Goal: Transaction & Acquisition: Purchase product/service

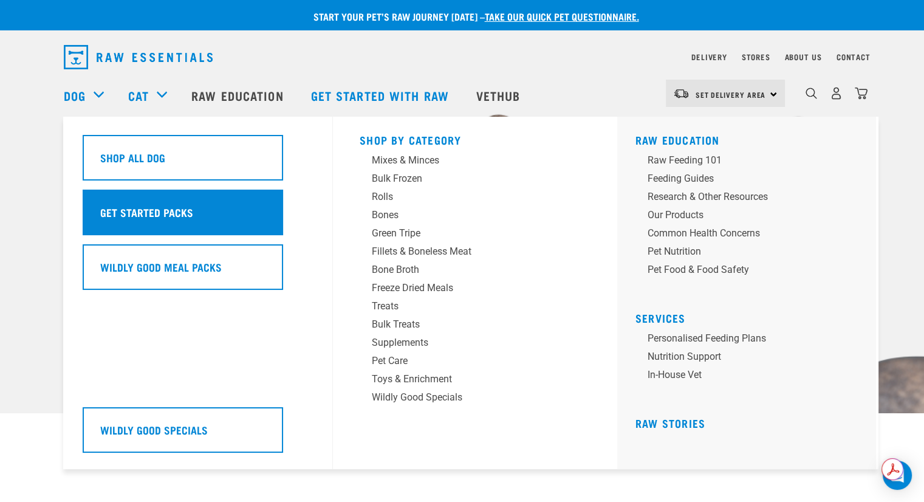
click at [120, 212] on h5 "Get Started Packs" at bounding box center [146, 212] width 93 height 16
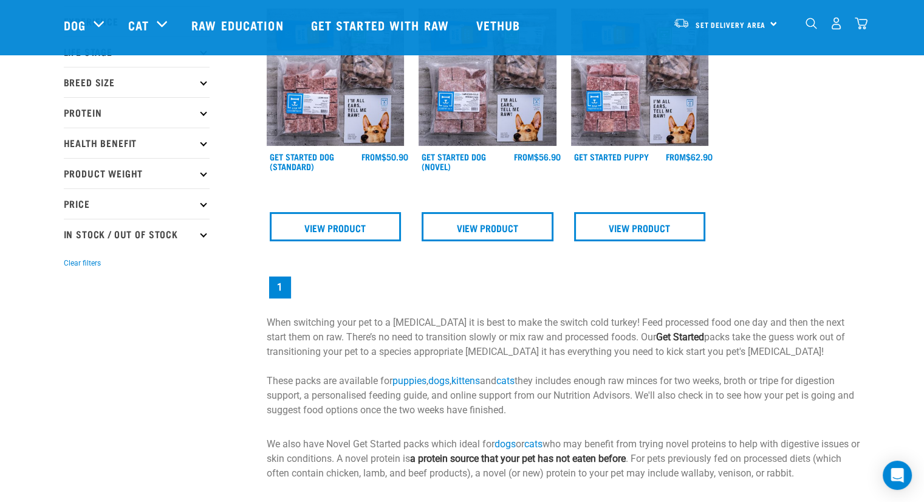
scroll to position [182, 0]
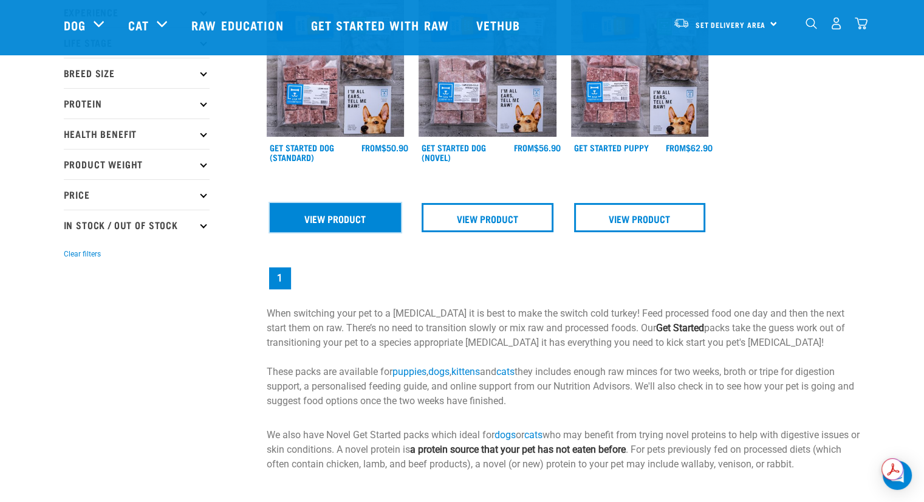
click at [308, 213] on link "View Product" at bounding box center [336, 217] width 132 height 29
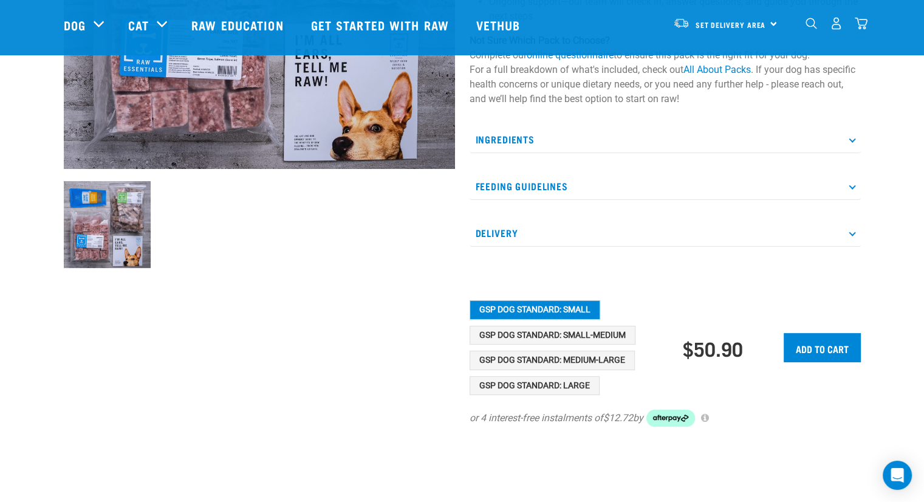
scroll to position [425, 0]
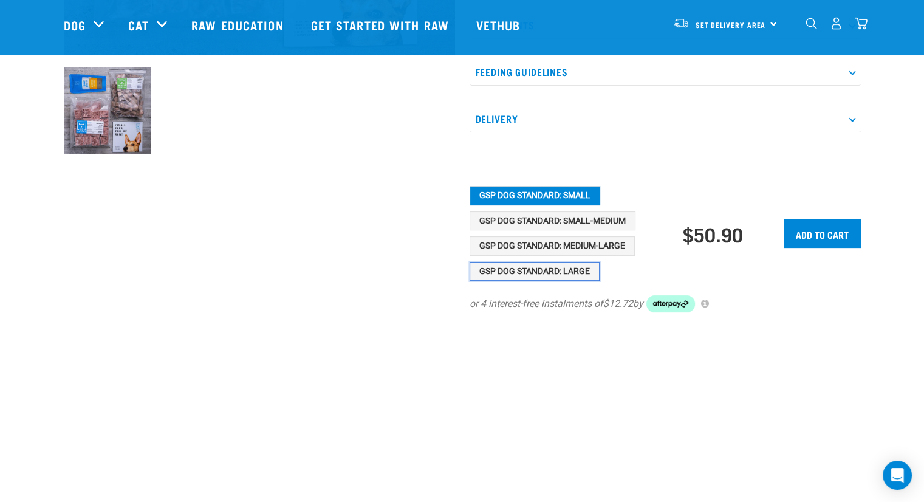
click at [524, 273] on button "GSP Dog Standard: Large" at bounding box center [535, 271] width 130 height 19
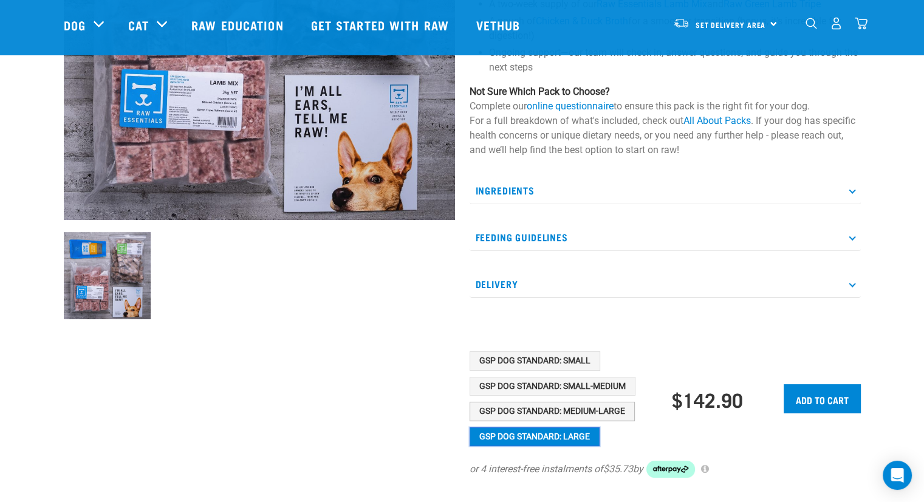
scroll to position [243, 0]
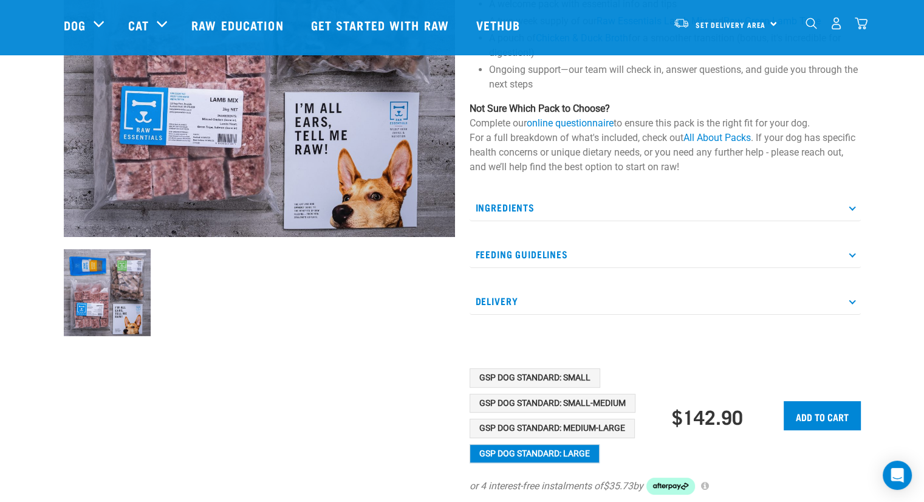
click at [853, 249] on p "Feeding Guidelines" at bounding box center [665, 254] width 391 height 27
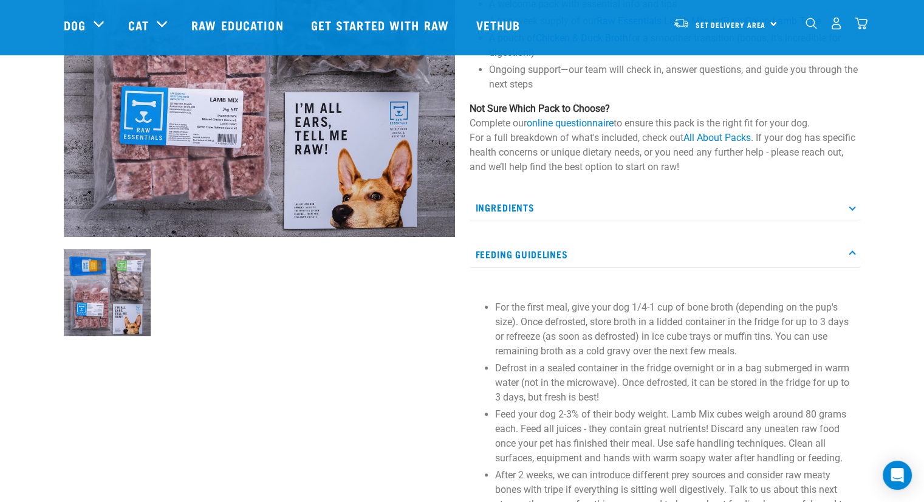
click at [848, 206] on p "Ingredients" at bounding box center [665, 207] width 391 height 27
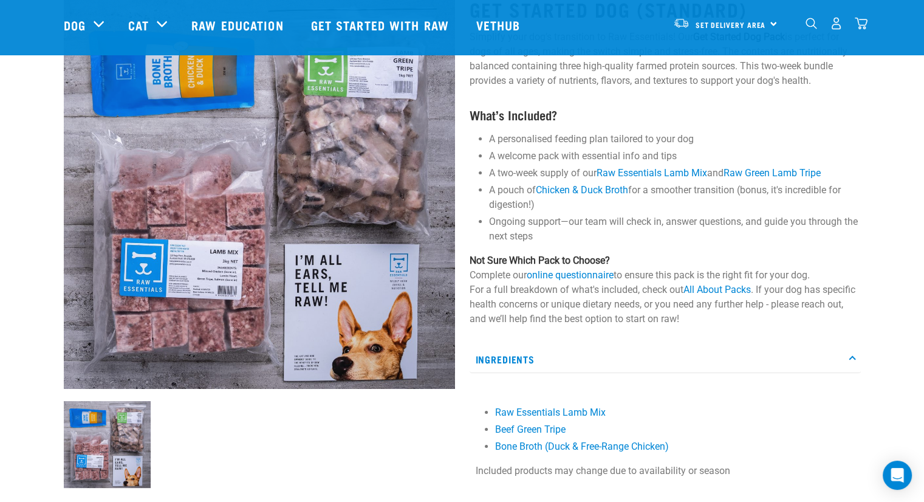
scroll to position [0, 0]
